Goal: Transaction & Acquisition: Purchase product/service

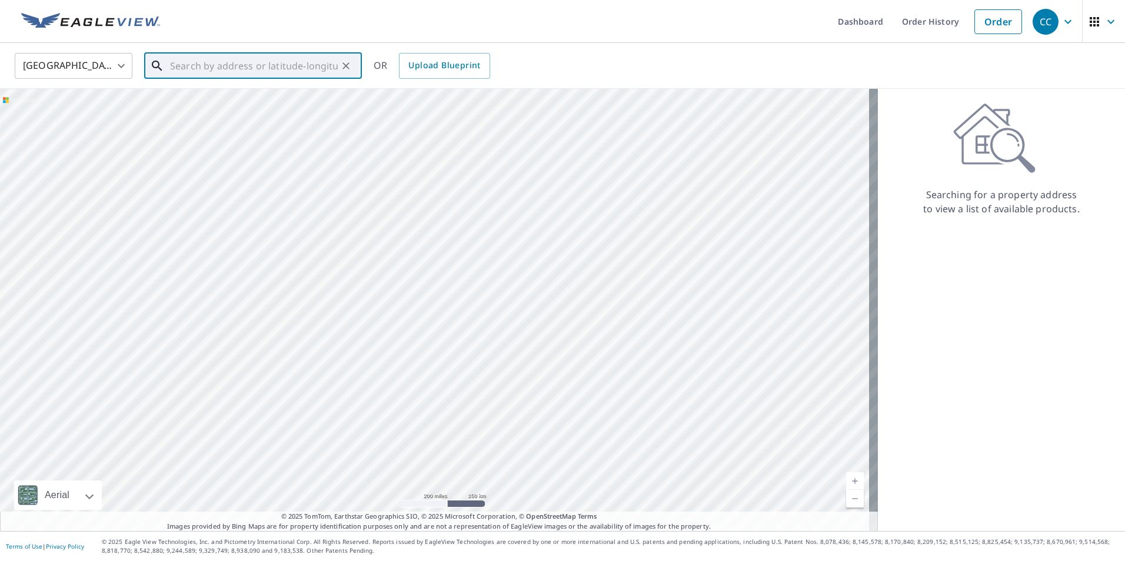
paste input "[STREET_ADDRESS]"
click at [227, 117] on p "[GEOGRAPHIC_DATA]" at bounding box center [260, 113] width 185 height 12
type input "[STREET_ADDRESS]"
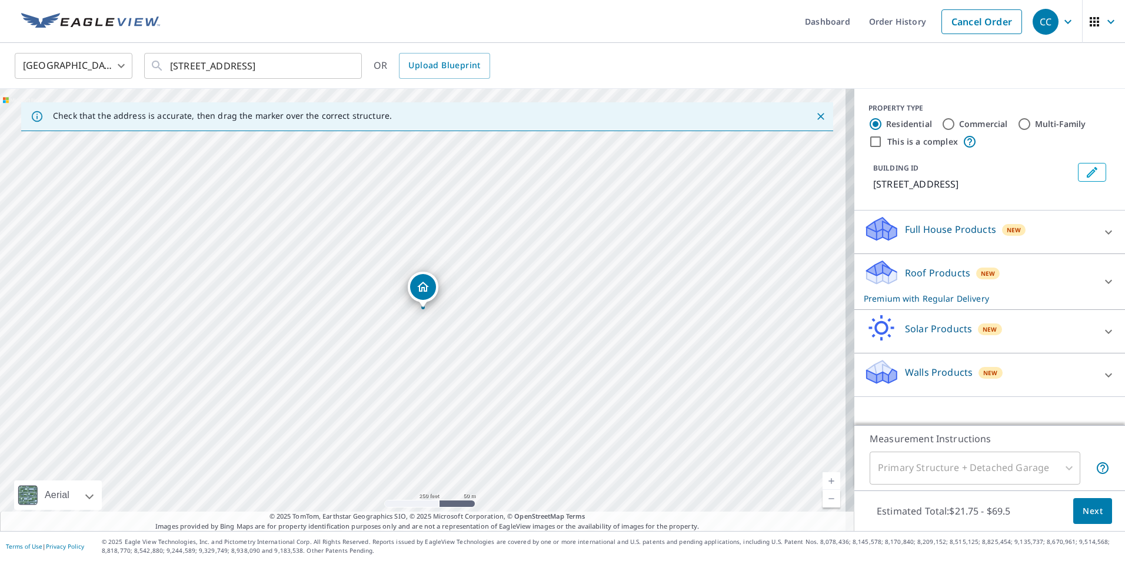
click at [1055, 276] on div "Roof Products New Premium with Regular Delivery" at bounding box center [979, 282] width 231 height 46
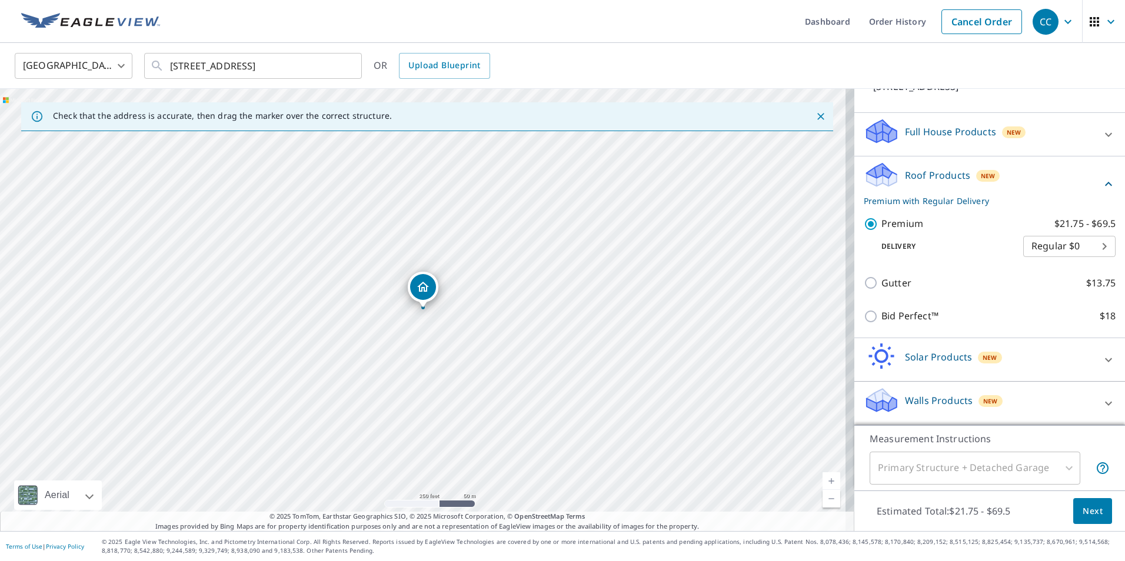
scroll to position [112, 0]
click at [1093, 509] on span "Next" at bounding box center [1093, 511] width 20 height 15
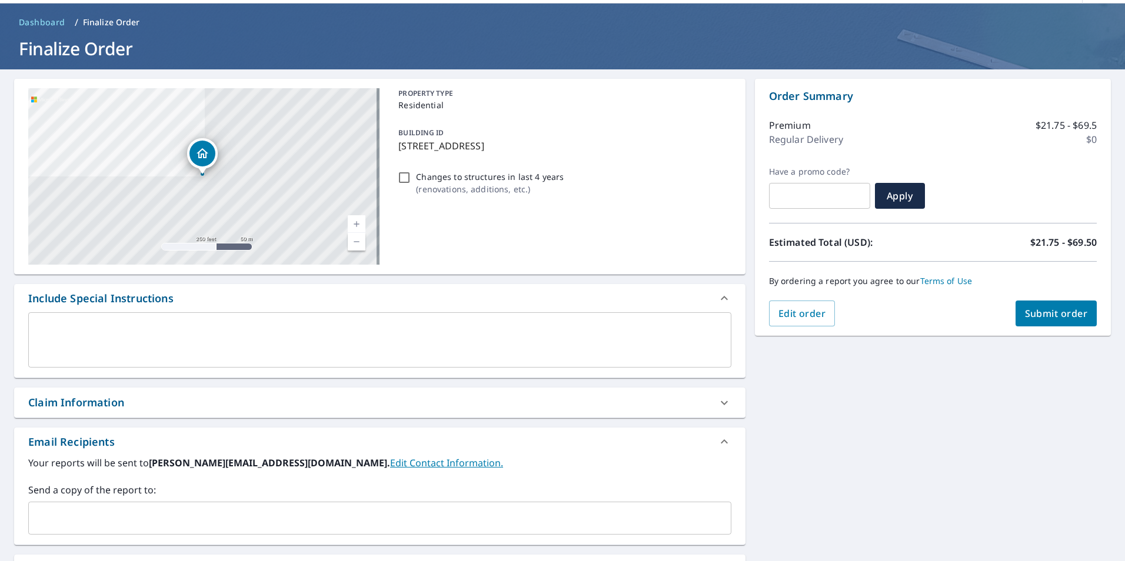
scroll to position [118, 0]
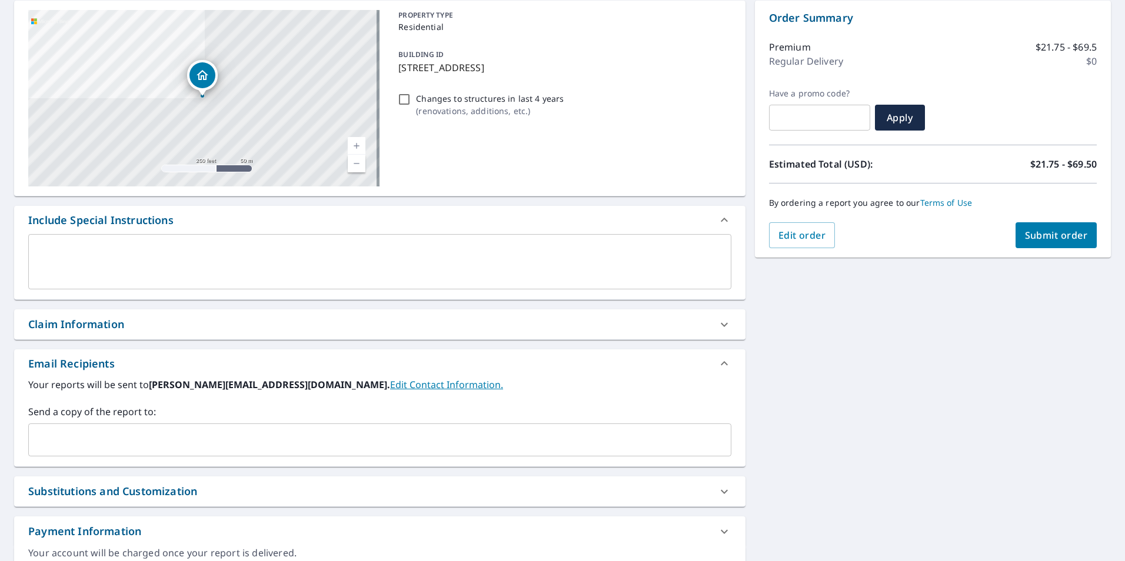
click at [1042, 240] on span "Submit order" at bounding box center [1056, 235] width 63 height 13
checkbox input "true"
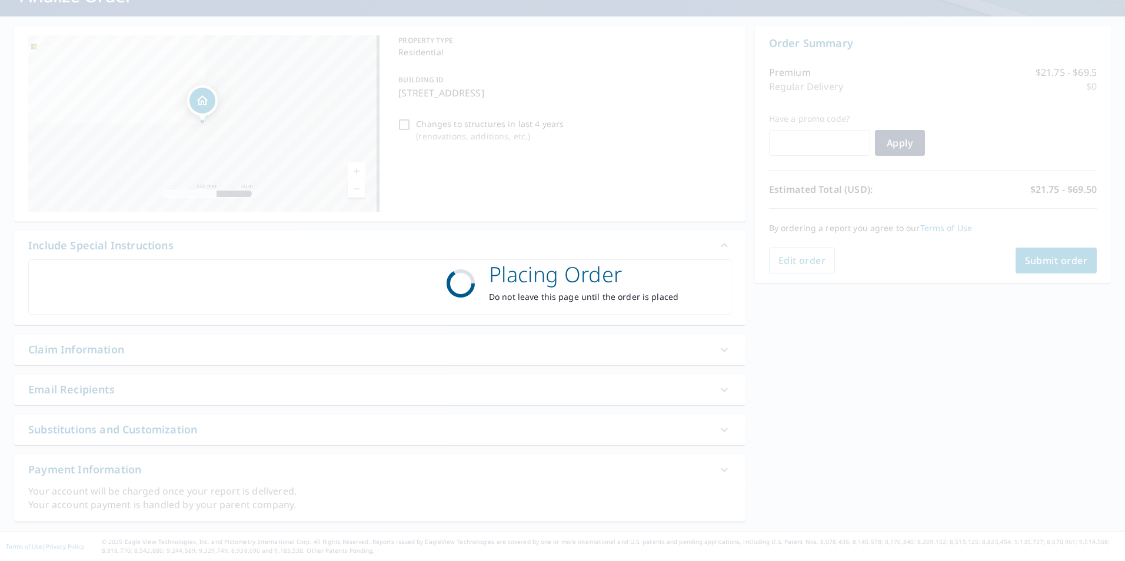
scroll to position [92, 0]
